Goal: Information Seeking & Learning: Learn about a topic

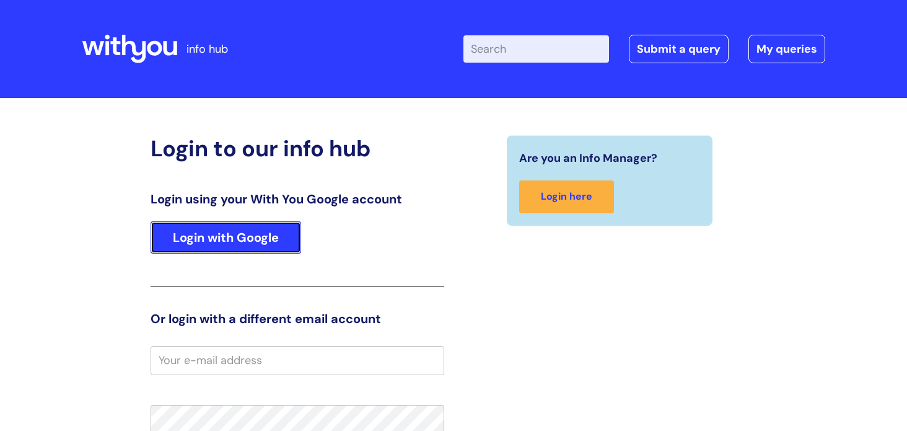
click at [254, 244] on link "Login with Google" at bounding box center [226, 237] width 151 height 32
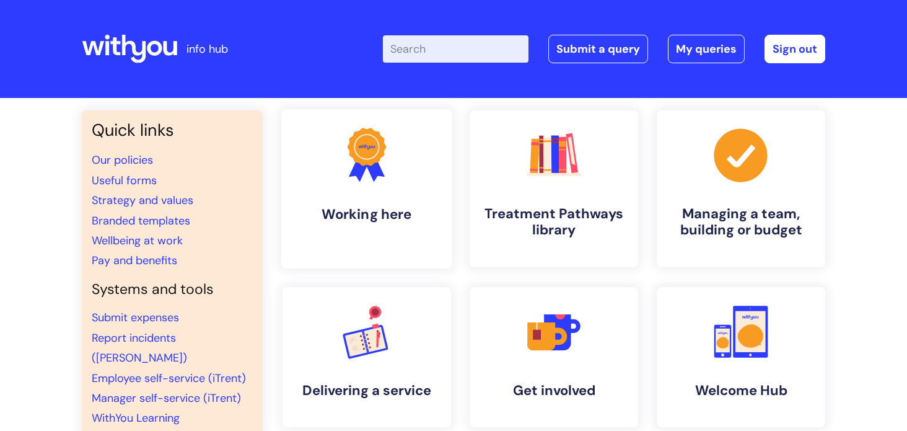
click at [342, 226] on link ".cls-1{fill:#f89b22;}.cls-1,.cls-2,.cls-3{stroke-width:0px;}.cls-2{fill:#2d3cff…" at bounding box center [366, 188] width 171 height 159
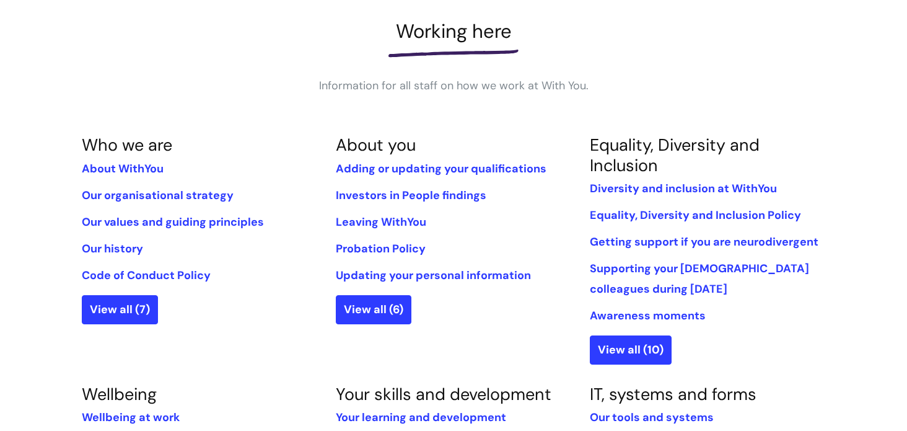
scroll to position [175, 0]
click at [112, 167] on link "About WithYou" at bounding box center [123, 167] width 82 height 15
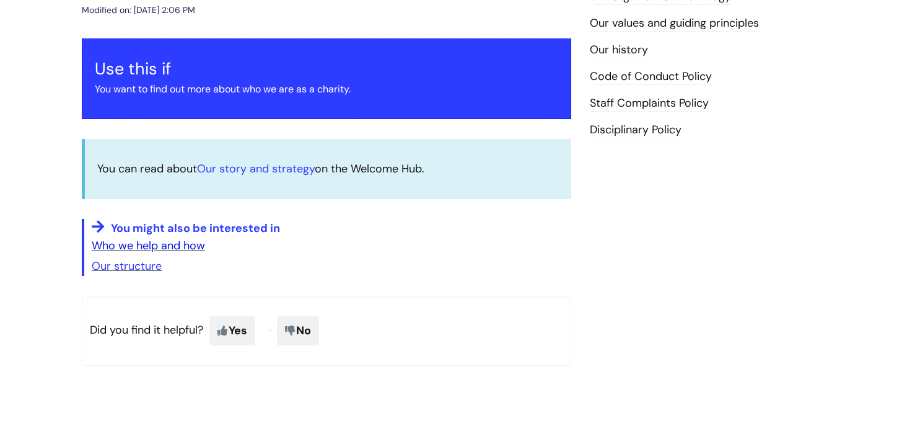
scroll to position [193, 0]
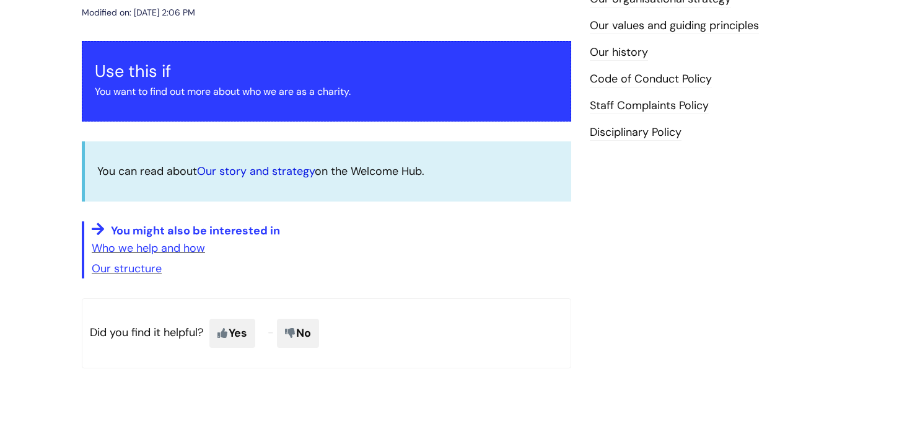
click at [278, 170] on link "Our story and strategy" at bounding box center [256, 171] width 118 height 15
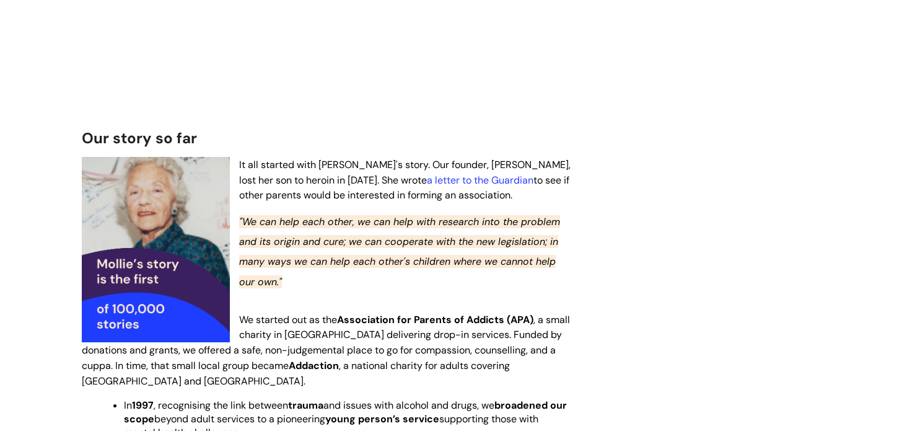
scroll to position [577, 0]
click at [277, 175] on span "It all started with [PERSON_NAME]'s story. Our founder, [PERSON_NAME], lost her…" at bounding box center [404, 179] width 331 height 44
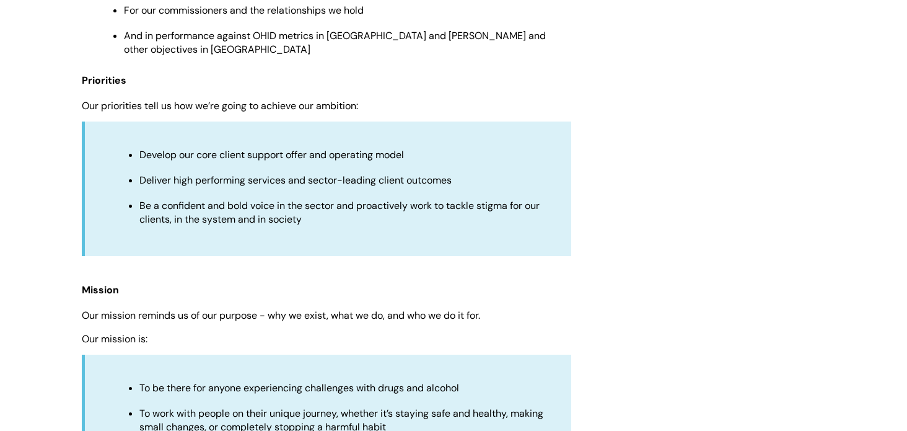
scroll to position [2641, 0]
